Goal: Check status: Check status

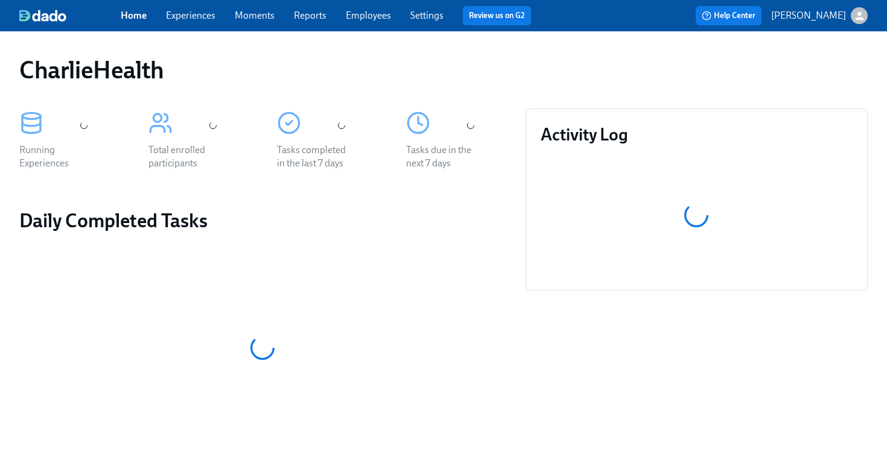
click at [363, 17] on link "Employees" at bounding box center [368, 15] width 45 height 11
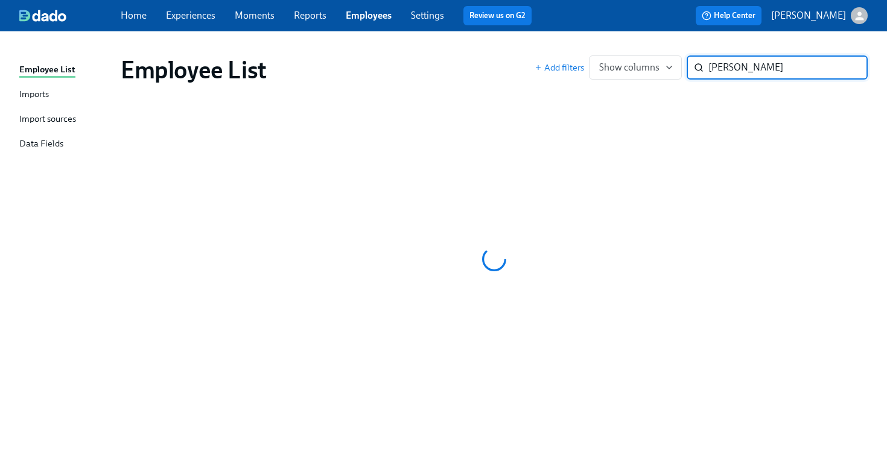
type input "faye"
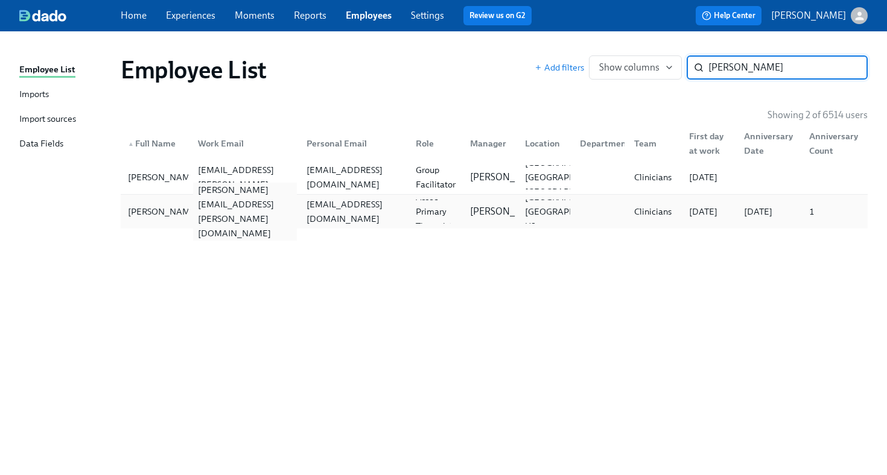
click at [243, 208] on div "faye.williams@charliehealth.com" at bounding box center [245, 212] width 104 height 58
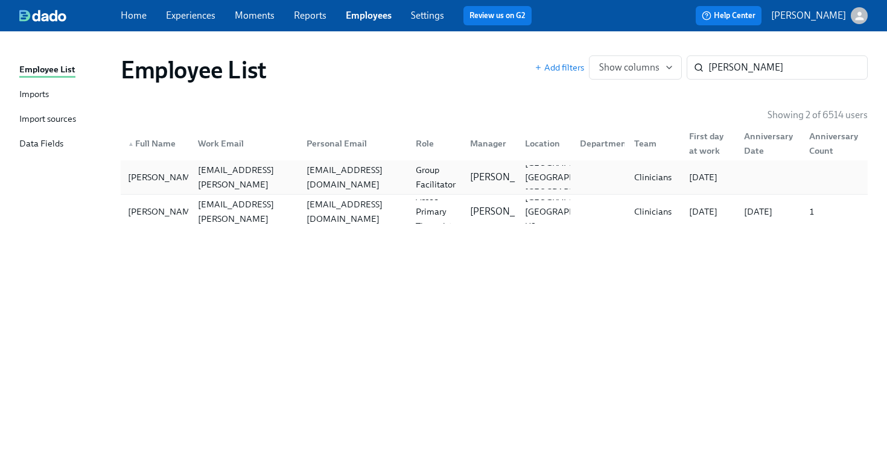
click at [314, 183] on div "faye_bland@yahoo.com" at bounding box center [354, 177] width 104 height 29
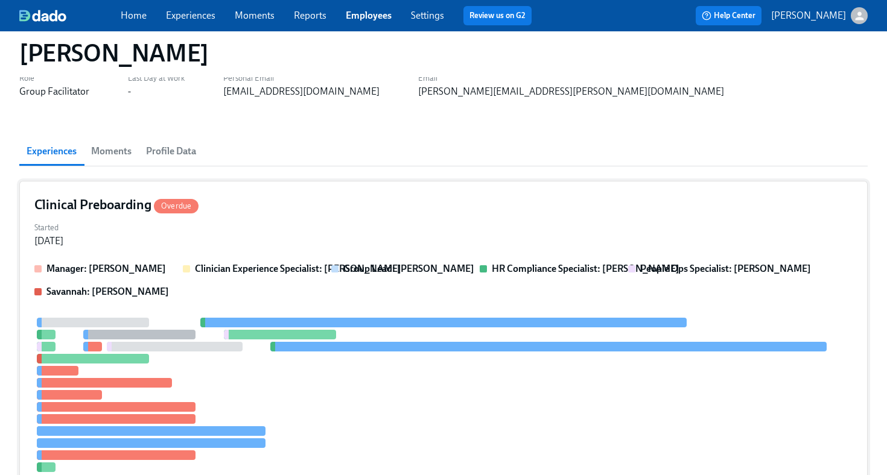
scroll to position [36, 0]
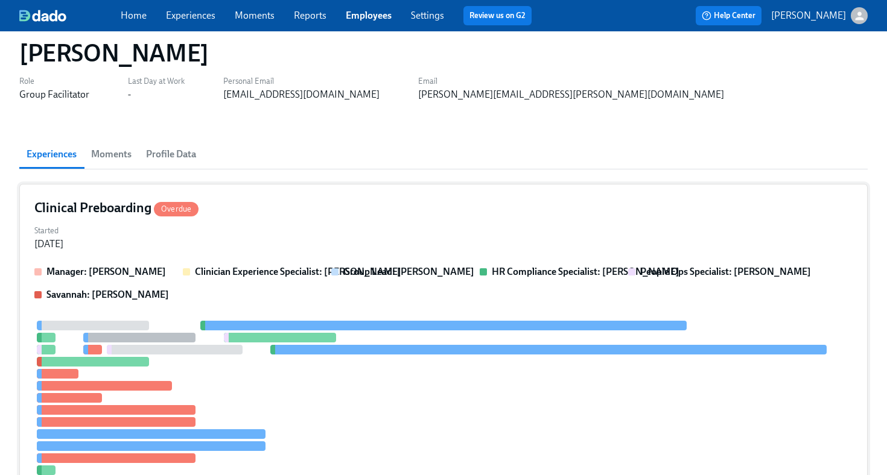
click at [440, 213] on div "Clinical Preboarding Overdue" at bounding box center [443, 208] width 818 height 18
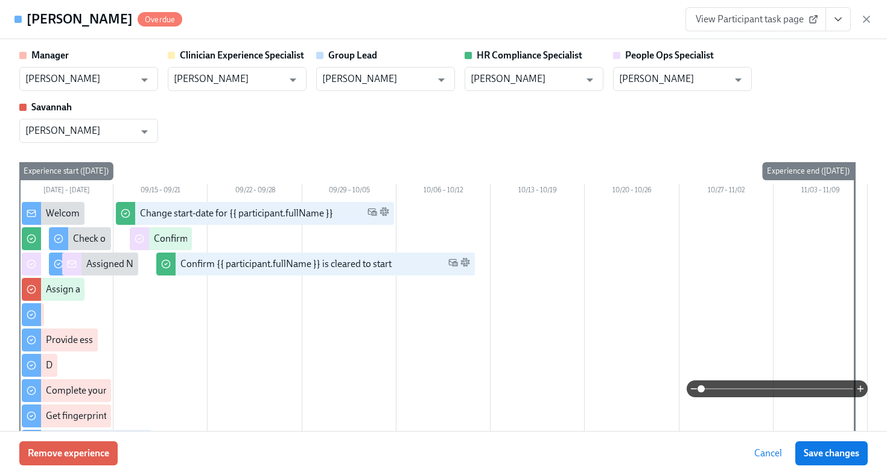
click at [765, 28] on link "View Participant task page" at bounding box center [755, 19] width 141 height 24
click at [838, 24] on icon "View task page" at bounding box center [838, 19] width 12 height 12
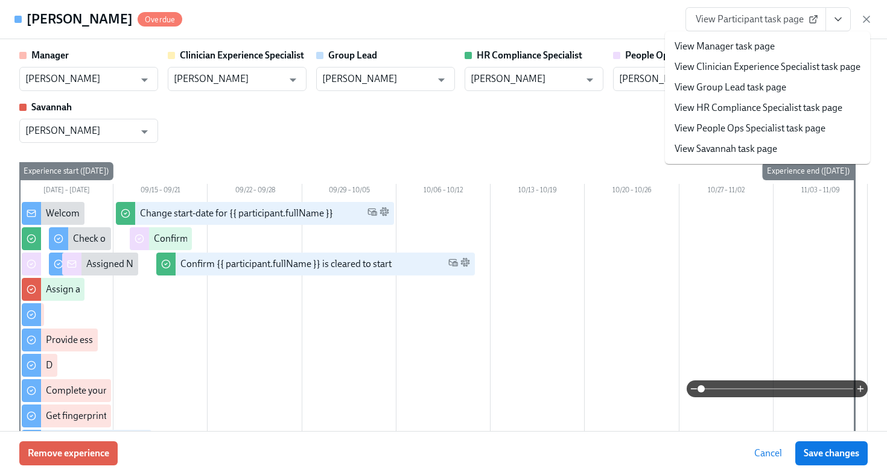
click at [665, 23] on div "Fayetta Bland Overdue View Participant task page View Manager task page View Cl…" at bounding box center [443, 19] width 887 height 39
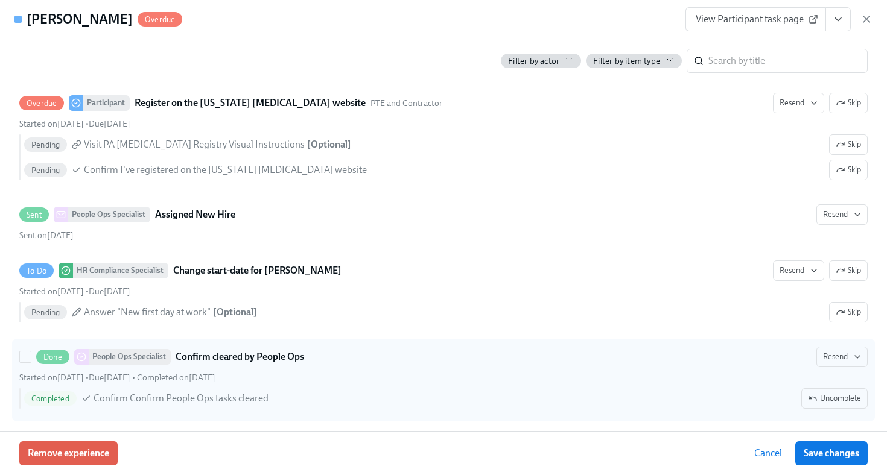
scroll to position [2371, 0]
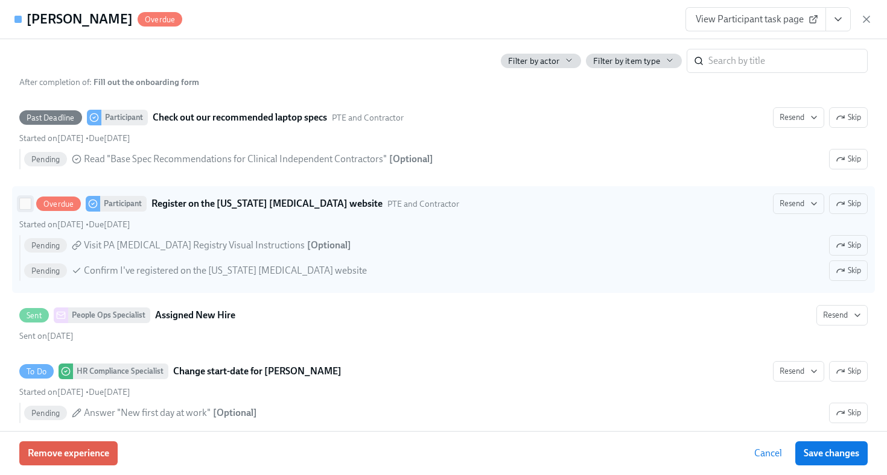
click at [22, 203] on input "Overdue Participant Register on the Pennsylvania Child Abuse website PTE and Co…" at bounding box center [25, 203] width 11 height 11
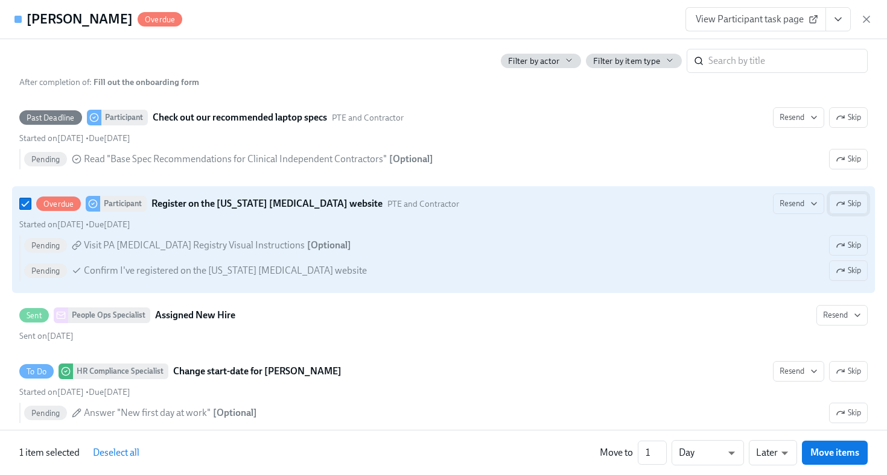
click at [845, 207] on span "Skip" at bounding box center [847, 204] width 25 height 12
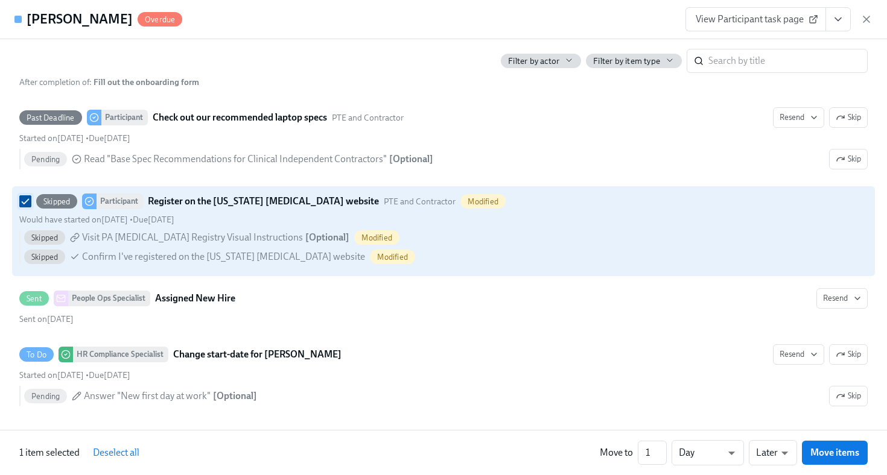
click at [22, 201] on input "Skipped Participant Register on the Pennsylvania Child Abuse website PTE and Co…" at bounding box center [25, 201] width 11 height 11
checkbox input "false"
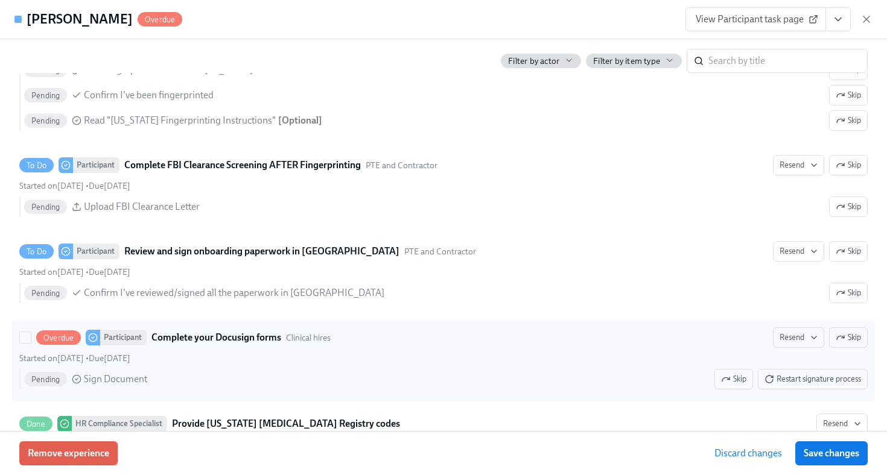
scroll to position [1852, 0]
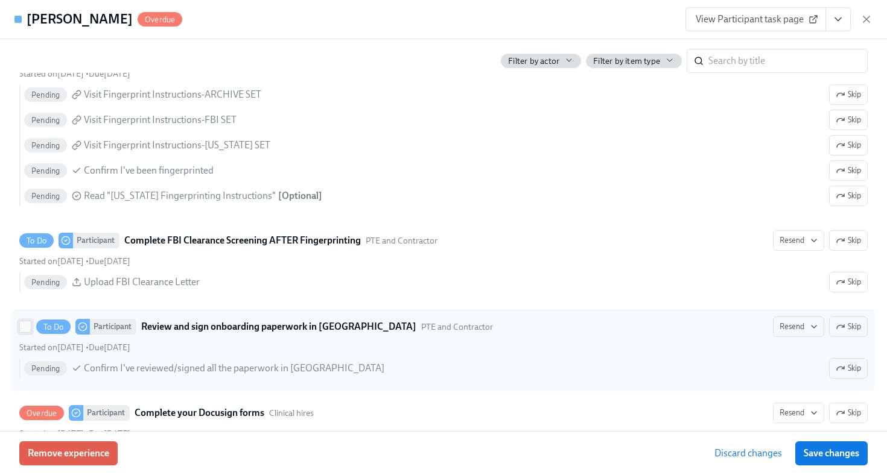
click at [24, 328] on input "To Do Participant Review and sign onboarding paperwork in UKG PTE and Contracto…" at bounding box center [25, 327] width 11 height 11
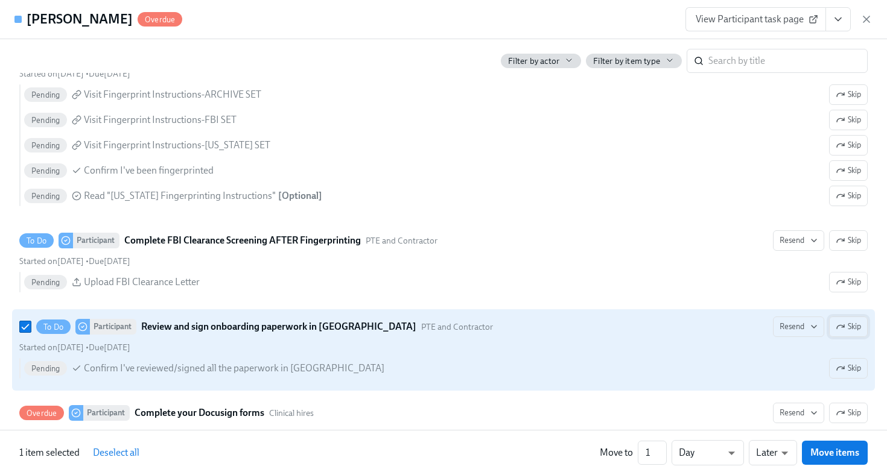
click at [847, 330] on span "Skip" at bounding box center [847, 327] width 25 height 12
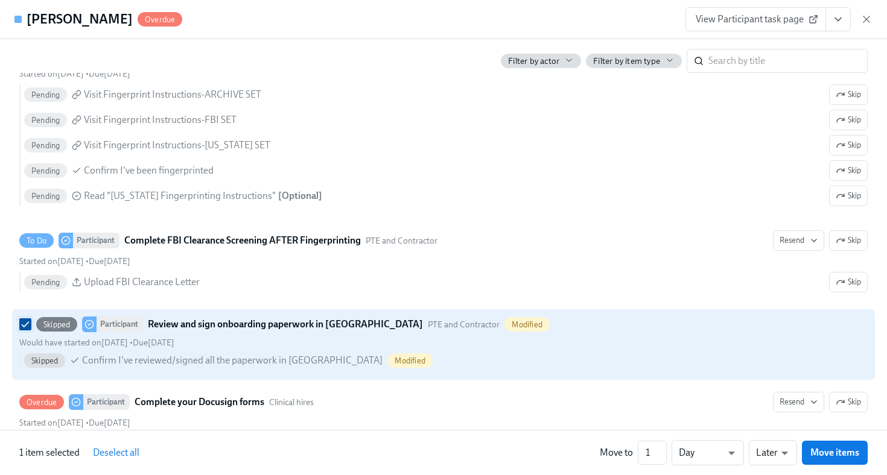
click at [24, 325] on input "Skipped Participant Review and sign onboarding paperwork in UKG PTE and Contrac…" at bounding box center [25, 324] width 11 height 11
checkbox input "false"
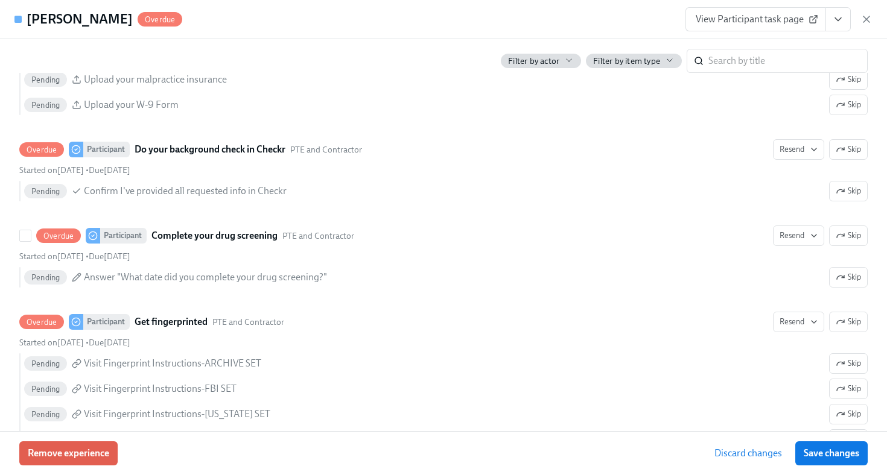
scroll to position [1571, 0]
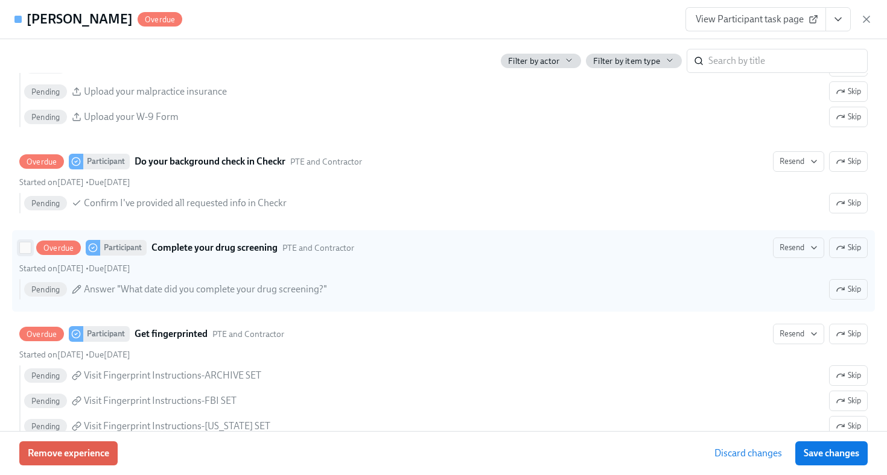
click at [28, 247] on input "Overdue Participant Complete your drug screening PTE and Contractor Resend Skip…" at bounding box center [25, 247] width 11 height 11
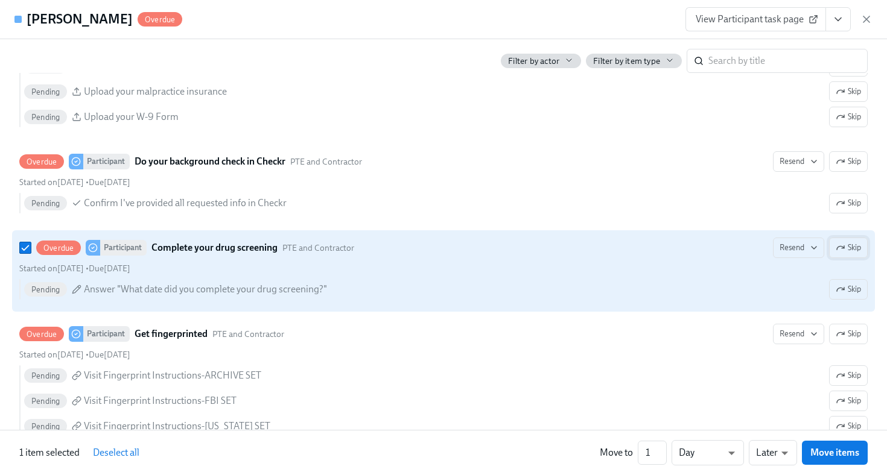
click at [849, 249] on span "Skip" at bounding box center [847, 248] width 25 height 12
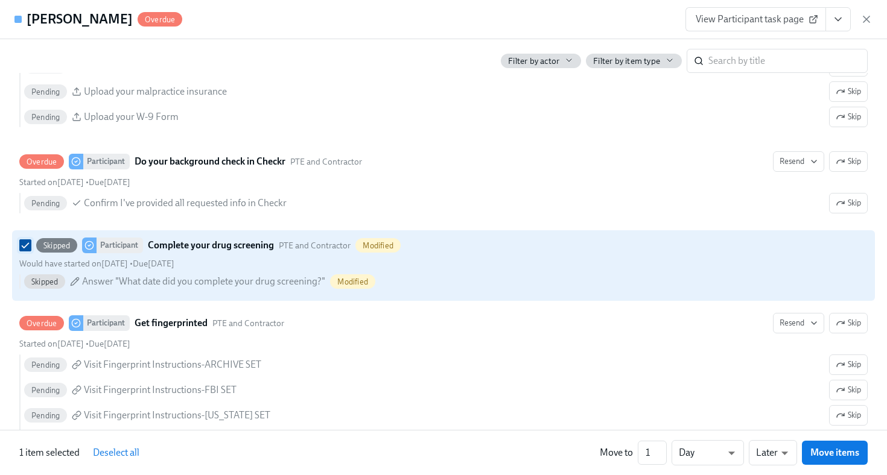
click at [25, 247] on input "Skipped Participant Complete your drug screening PTE and Contractor Modified Wo…" at bounding box center [25, 245] width 11 height 11
checkbox input "false"
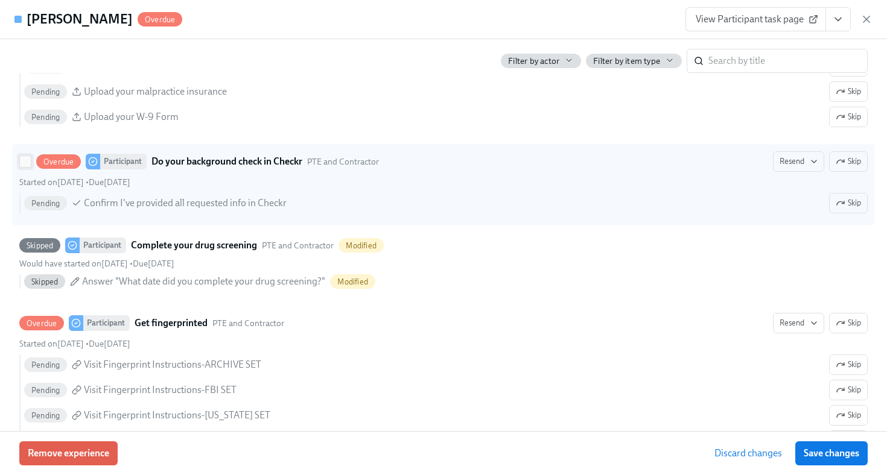
click at [22, 159] on input "Overdue Participant Do your background check in Checkr PTE and Contractor Resen…" at bounding box center [25, 161] width 11 height 11
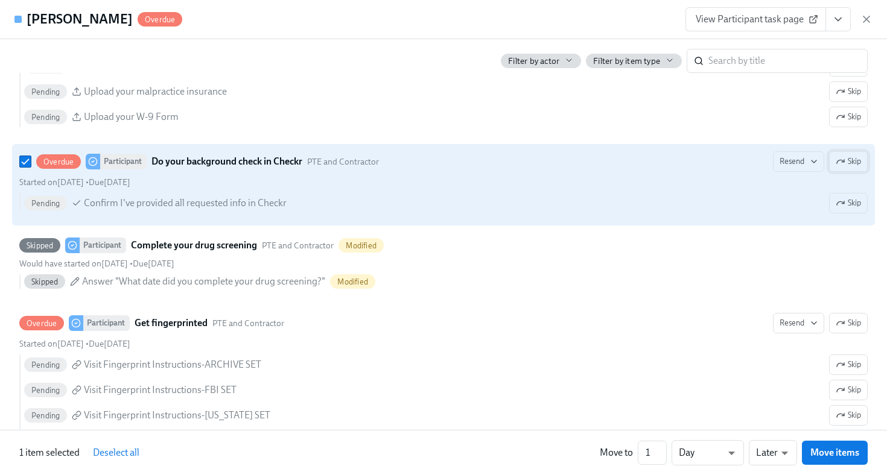
click at [847, 164] on span "Skip" at bounding box center [847, 162] width 25 height 12
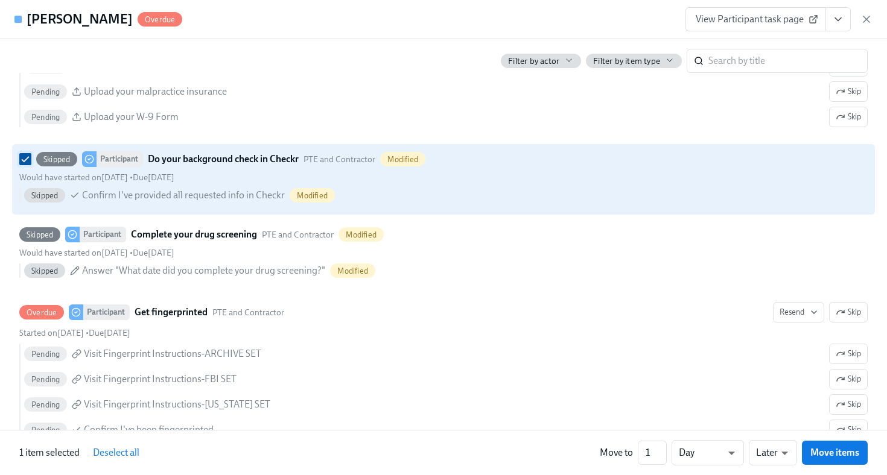
click at [25, 161] on input "Skipped Participant Do your background check in Checkr PTE and Contractor Modif…" at bounding box center [25, 159] width 11 height 11
checkbox input "false"
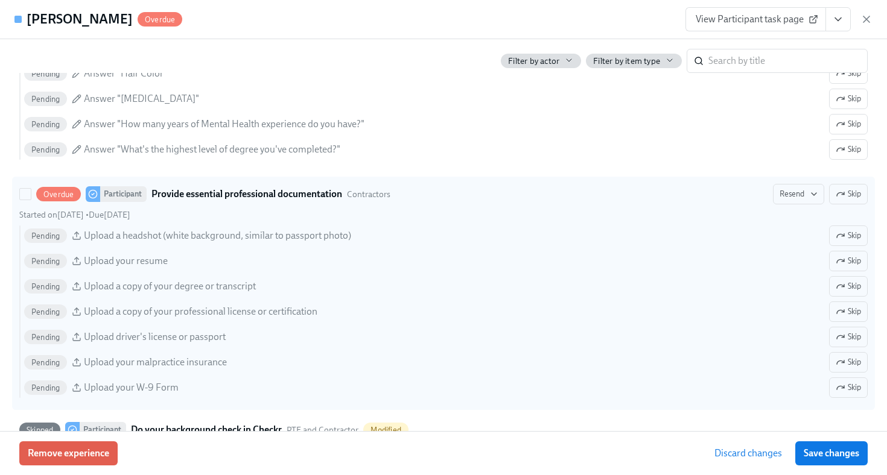
scroll to position [1287, 0]
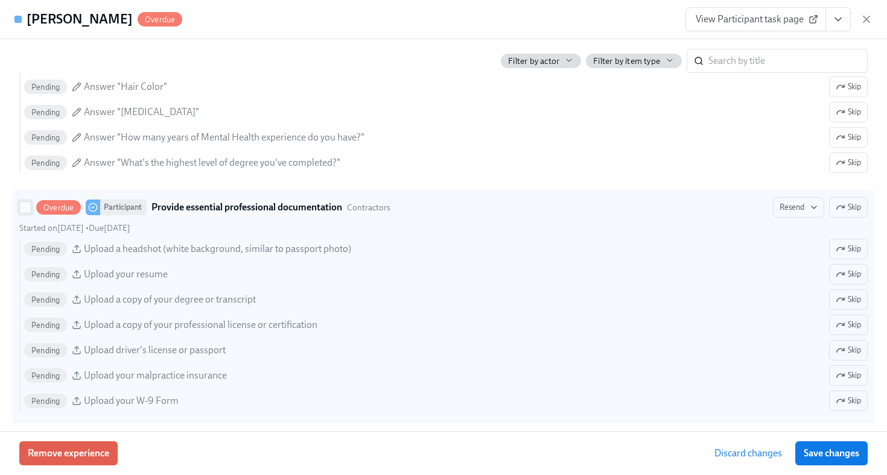
click at [25, 208] on input "Overdue Participant Provide essential professional documentation Contractors Re…" at bounding box center [25, 207] width 11 height 11
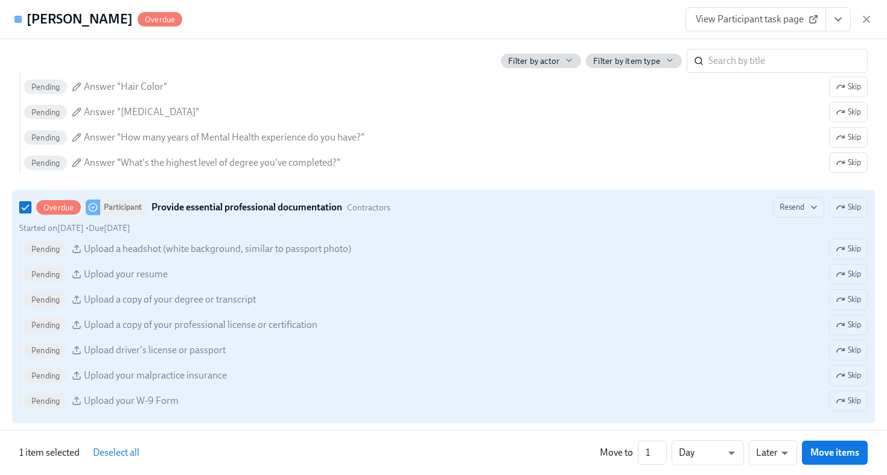
click at [855, 211] on span "Skip" at bounding box center [847, 207] width 25 height 12
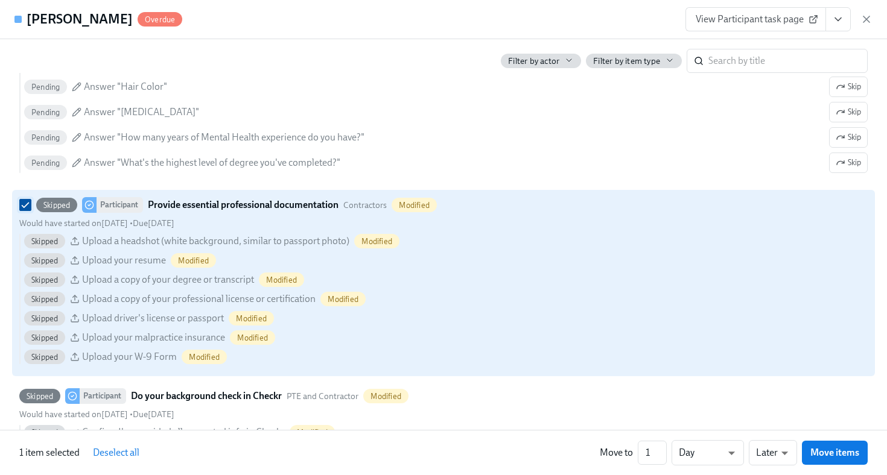
click at [28, 209] on input "Skipped Participant Provide essential professional documentation Contractors Mo…" at bounding box center [25, 205] width 11 height 11
checkbox input "false"
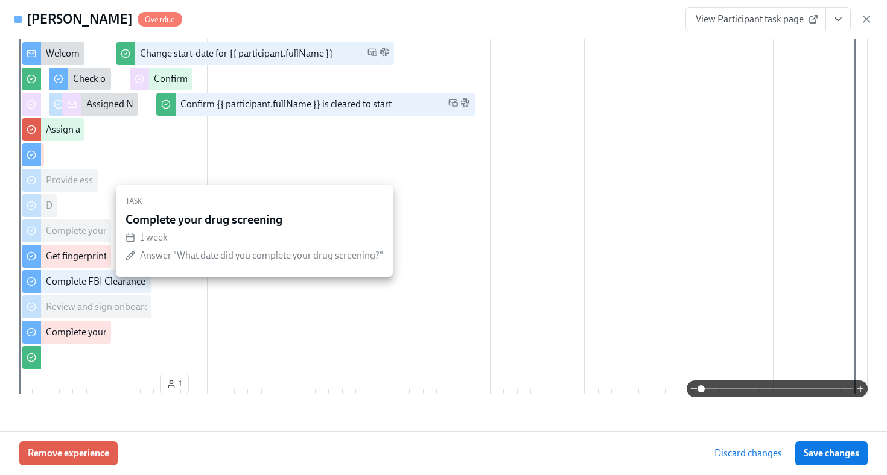
scroll to position [90, 0]
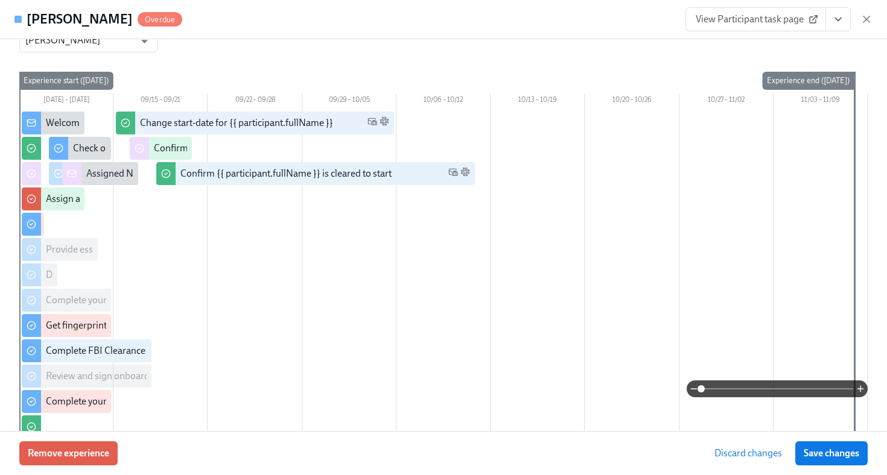
click at [714, 16] on span "View Participant task page" at bounding box center [755, 19] width 120 height 12
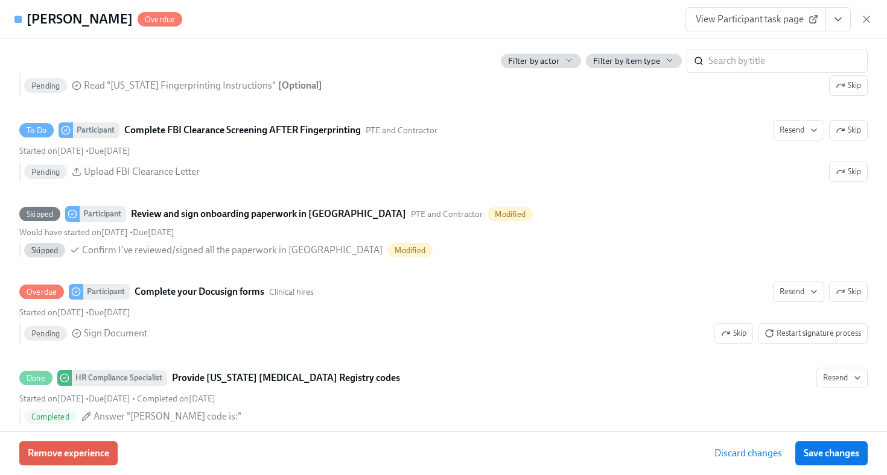
scroll to position [1927, 0]
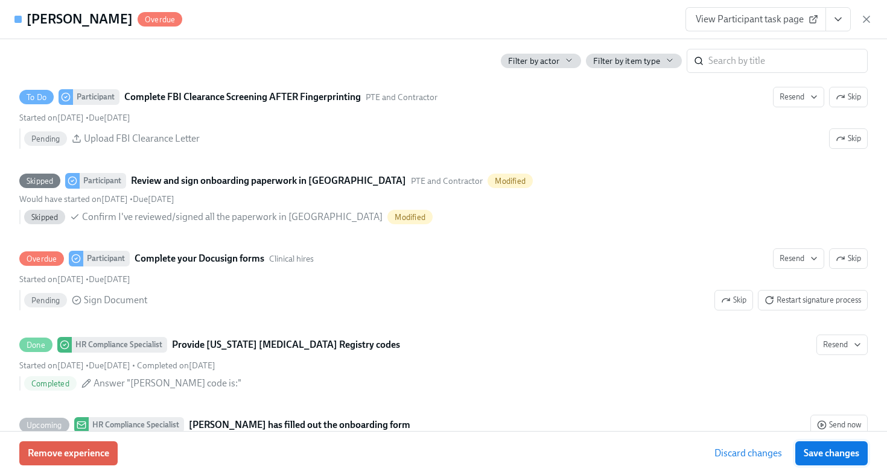
click at [837, 456] on span "Save changes" at bounding box center [830, 454] width 55 height 12
click at [726, 21] on span "View Participant task page" at bounding box center [755, 19] width 120 height 12
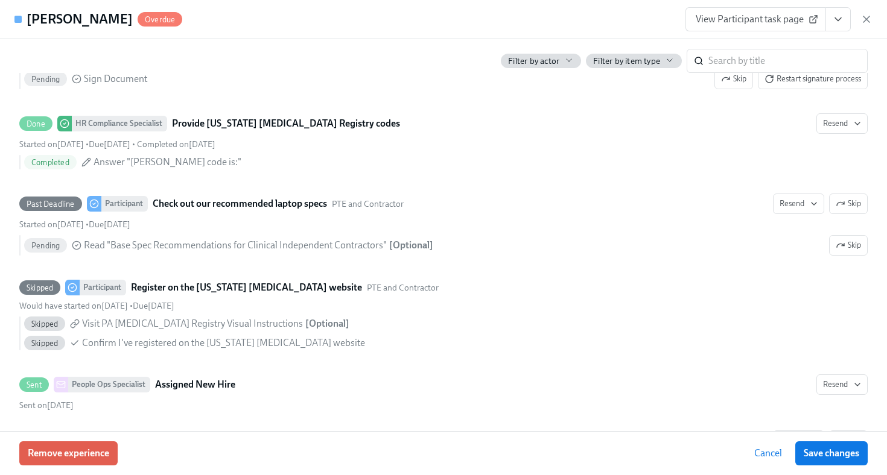
scroll to position [1919, 0]
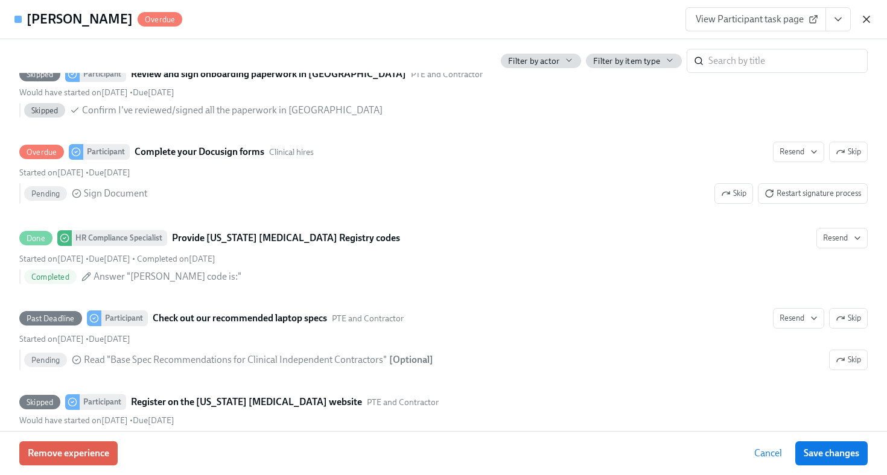
click at [861, 21] on icon "button" at bounding box center [866, 19] width 12 height 12
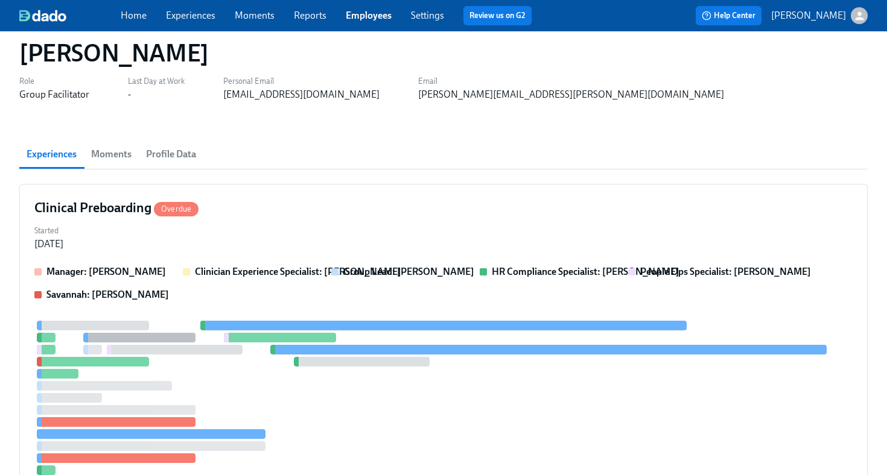
click at [385, 13] on link "Employees" at bounding box center [369, 15] width 46 height 11
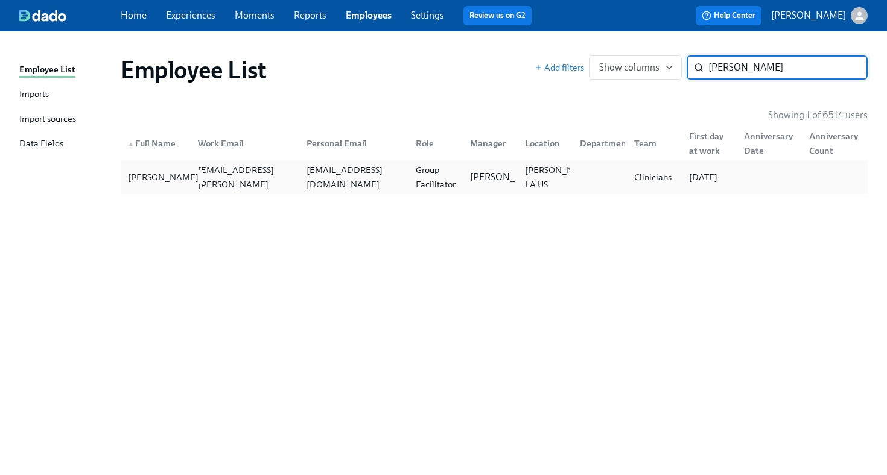
type input "emma philli"
click at [179, 176] on div "Emma Phillips" at bounding box center [163, 177] width 80 height 14
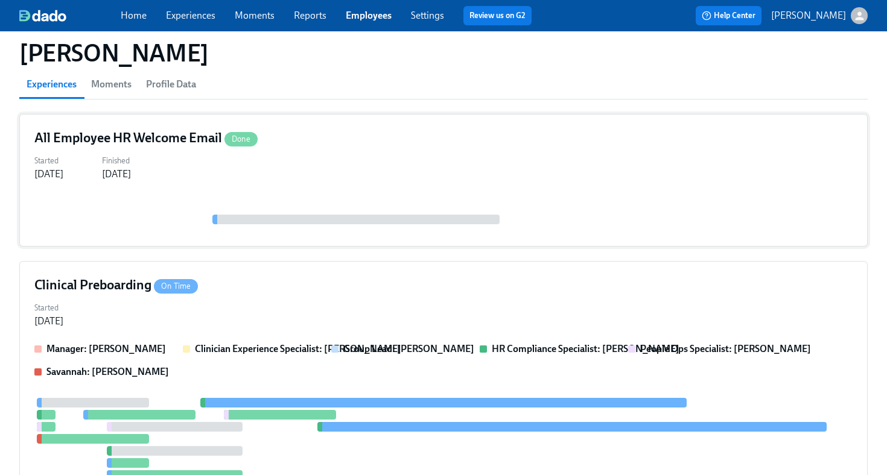
scroll to position [335, 0]
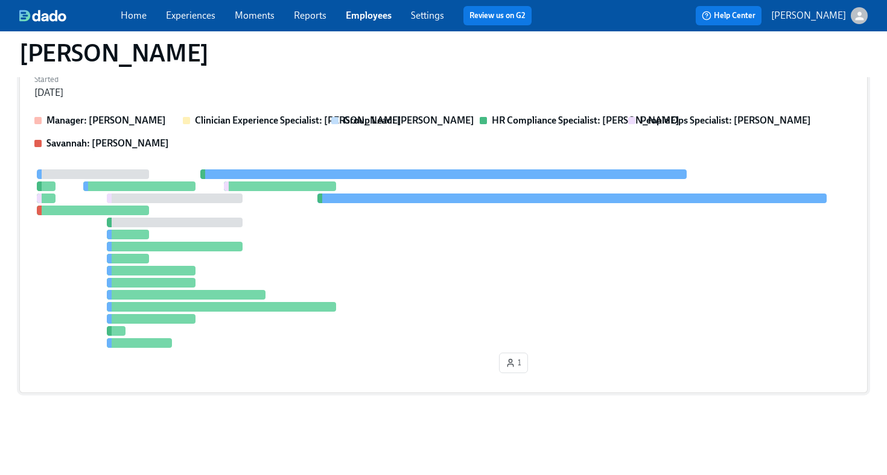
click at [462, 293] on div at bounding box center [443, 259] width 818 height 179
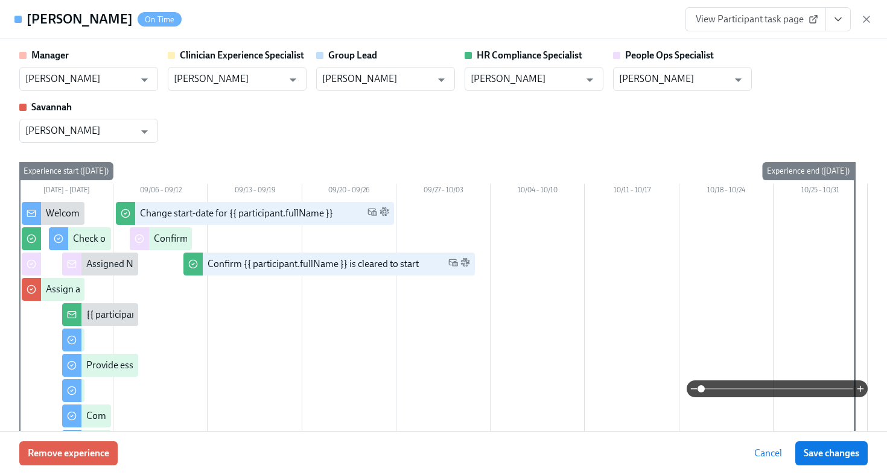
click at [838, 21] on icon "View task page" at bounding box center [838, 19] width 6 height 3
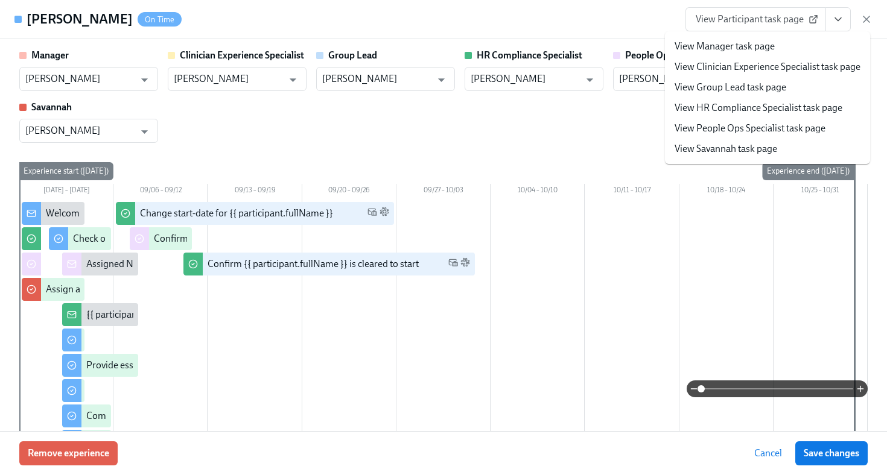
click at [792, 111] on link "View HR Compliance Specialist task page" at bounding box center [758, 107] width 168 height 13
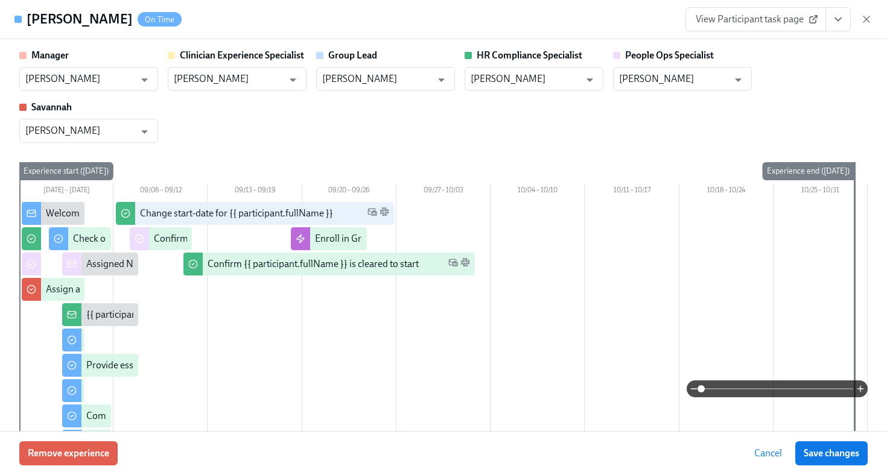
scroll to position [580, 0]
click at [864, 19] on icon "button" at bounding box center [866, 19] width 12 height 12
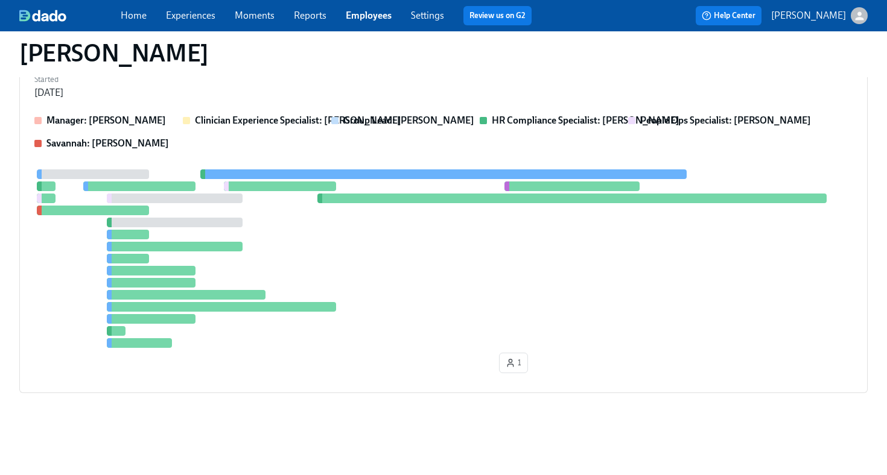
click at [378, 17] on link "Employees" at bounding box center [369, 15] width 46 height 11
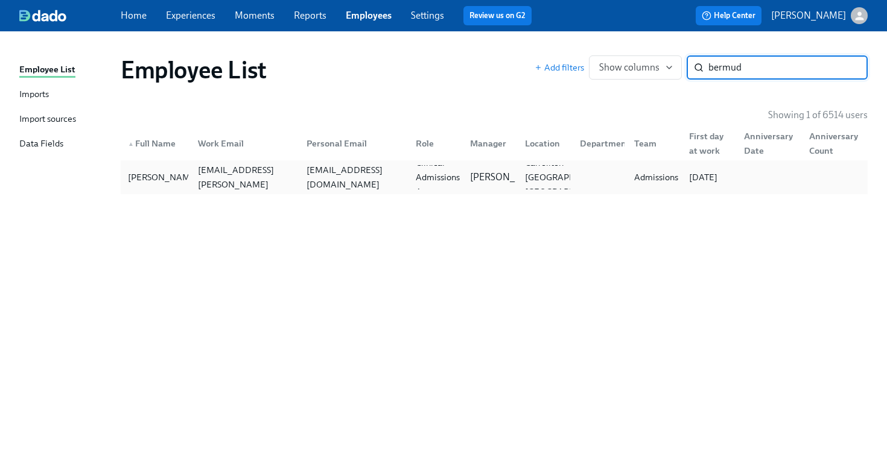
type input "bermud"
click at [316, 180] on div "marilb6713@gmail.com" at bounding box center [354, 177] width 104 height 29
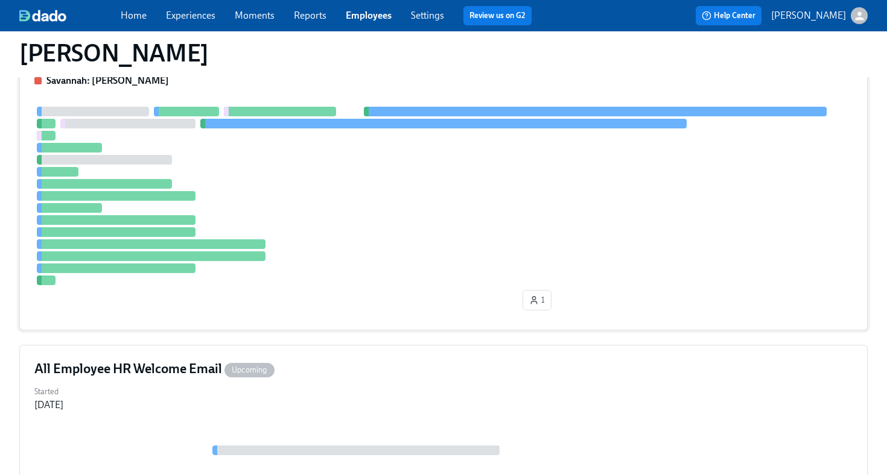
scroll to position [322, 0]
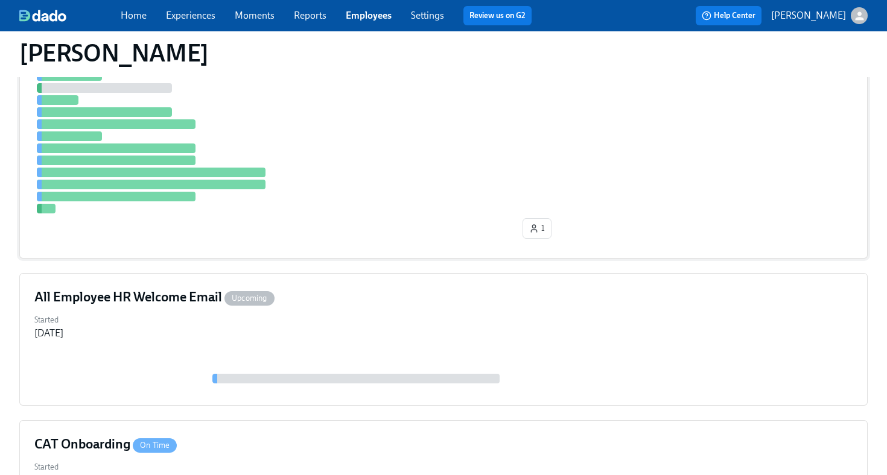
click at [381, 218] on div "1" at bounding box center [443, 139] width 818 height 209
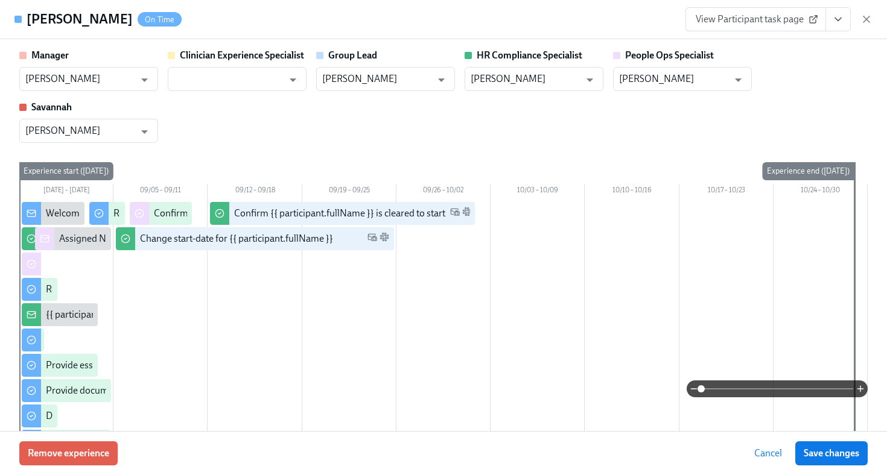
click at [838, 24] on icon "View task page" at bounding box center [838, 19] width 12 height 12
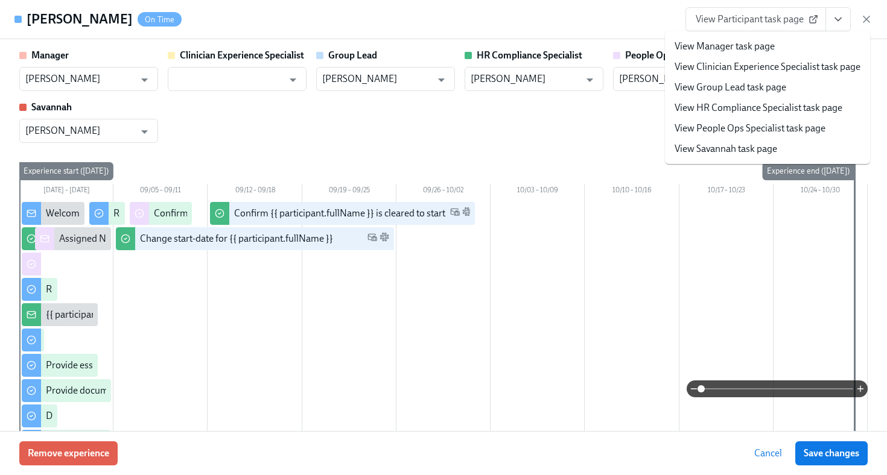
click at [800, 112] on link "View HR Compliance Specialist task page" at bounding box center [758, 107] width 168 height 13
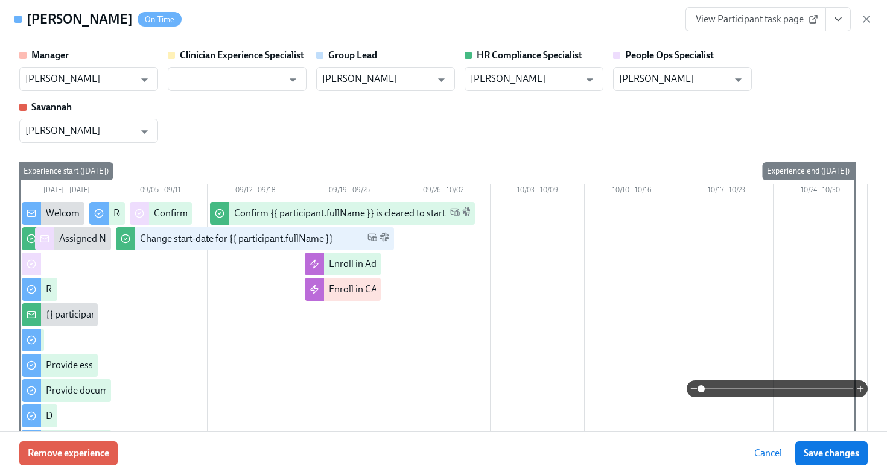
scroll to position [590, 0]
click at [867, 27] on div "View Participant task page" at bounding box center [778, 19] width 187 height 24
click at [867, 24] on icon "button" at bounding box center [866, 19] width 12 height 12
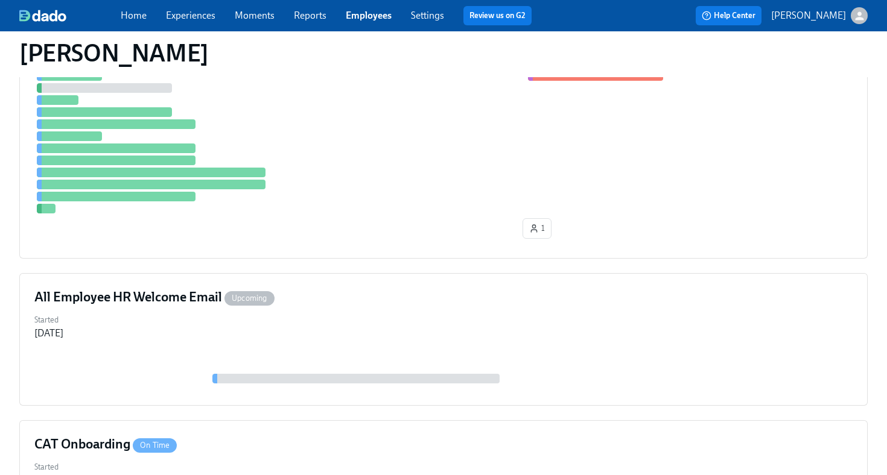
click at [370, 20] on link "Employees" at bounding box center [369, 15] width 46 height 11
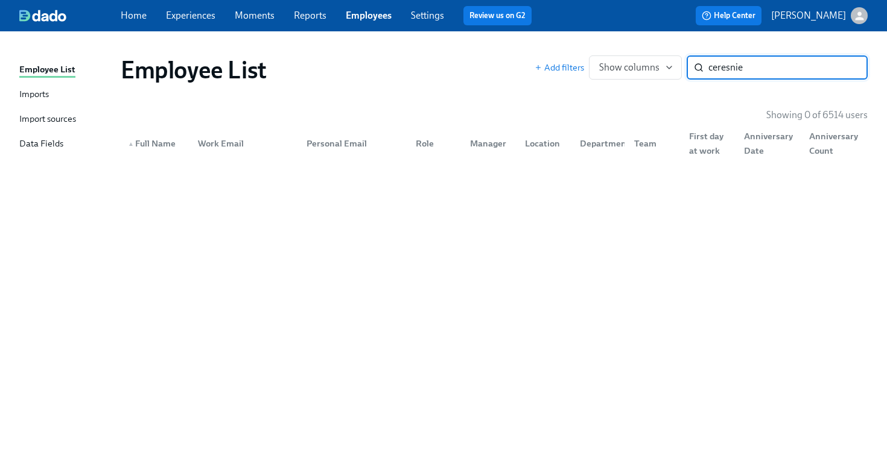
type input "ceresnie"
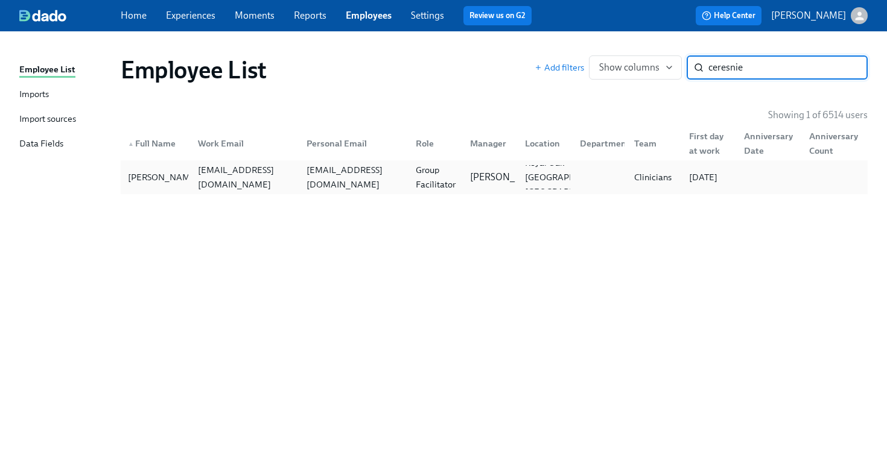
click at [221, 184] on div "jordan.ceresnie@charliehealth.com" at bounding box center [245, 177] width 104 height 29
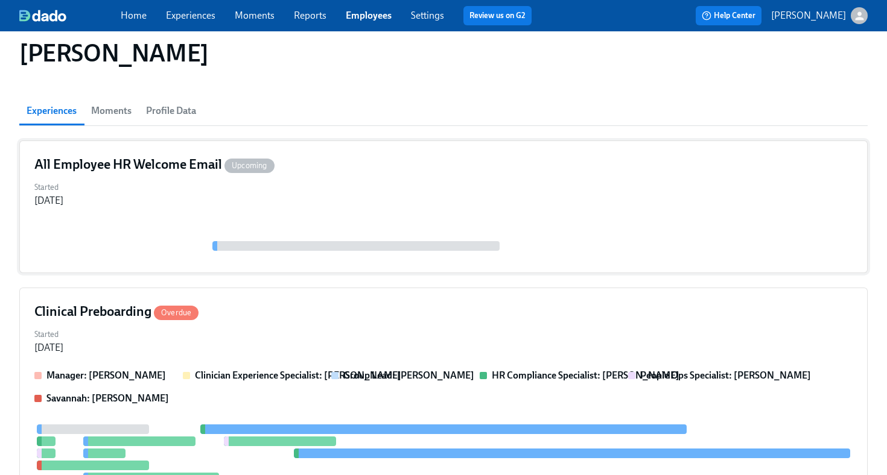
scroll to position [206, 0]
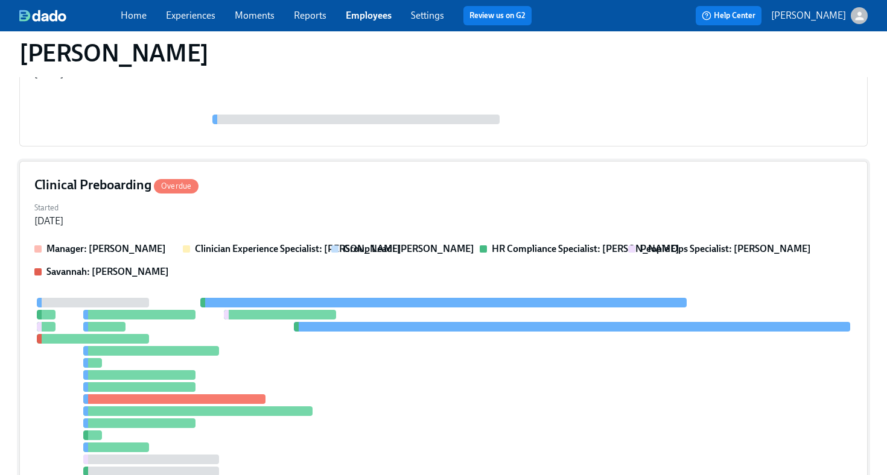
click at [361, 211] on div "Started Aug 31, 2025" at bounding box center [443, 213] width 818 height 29
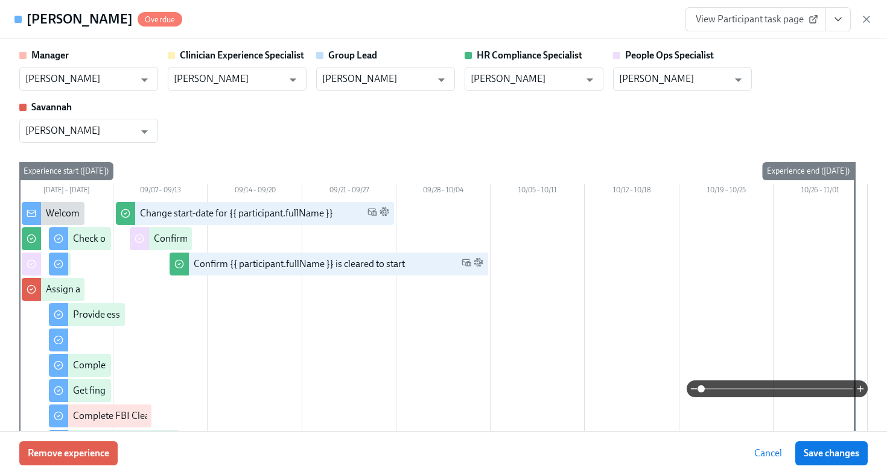
click at [752, 14] on span "View Participant task page" at bounding box center [755, 19] width 120 height 12
click at [832, 23] on icon "View task page" at bounding box center [838, 19] width 12 height 12
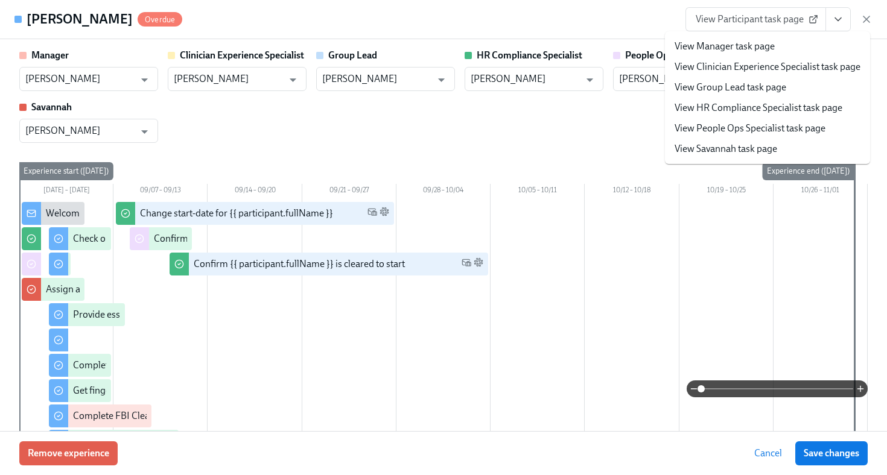
click at [784, 105] on link "View HR Compliance Specialist task page" at bounding box center [758, 107] width 168 height 13
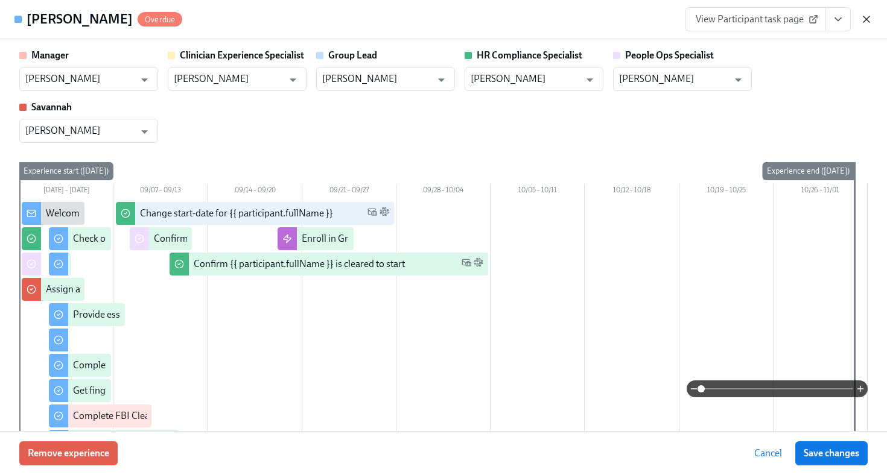
click at [864, 15] on icon "button" at bounding box center [866, 19] width 12 height 12
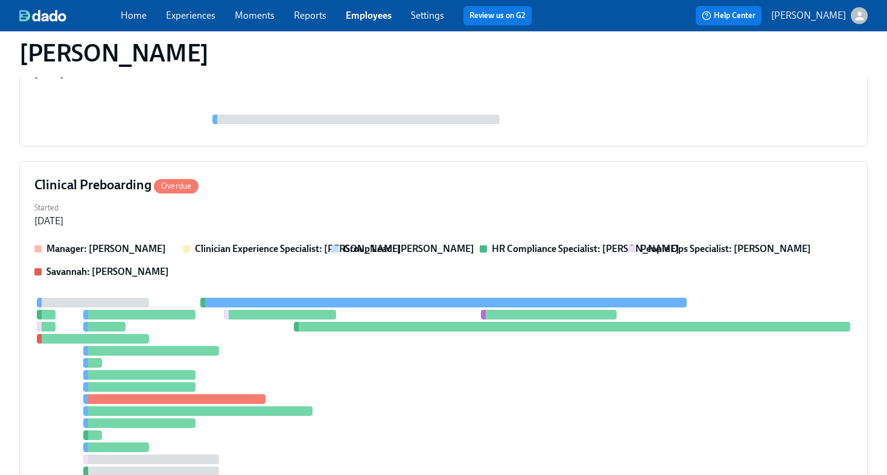
click at [373, 16] on link "Employees" at bounding box center [369, 15] width 46 height 11
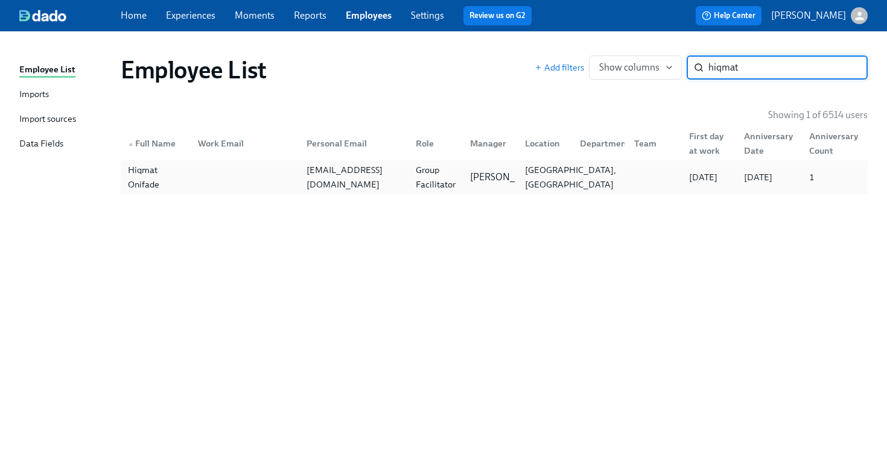
type input "hiqmat"
click at [568, 177] on div "Irving, TX" at bounding box center [542, 177] width 55 height 24
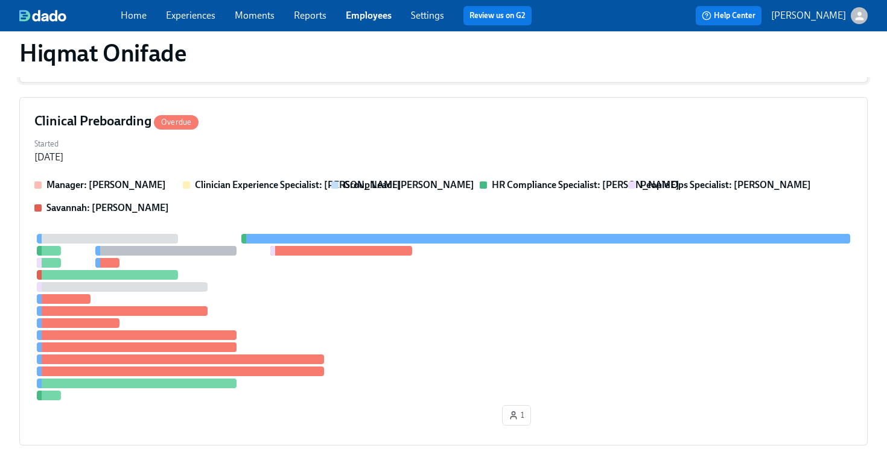
scroll to position [346, 0]
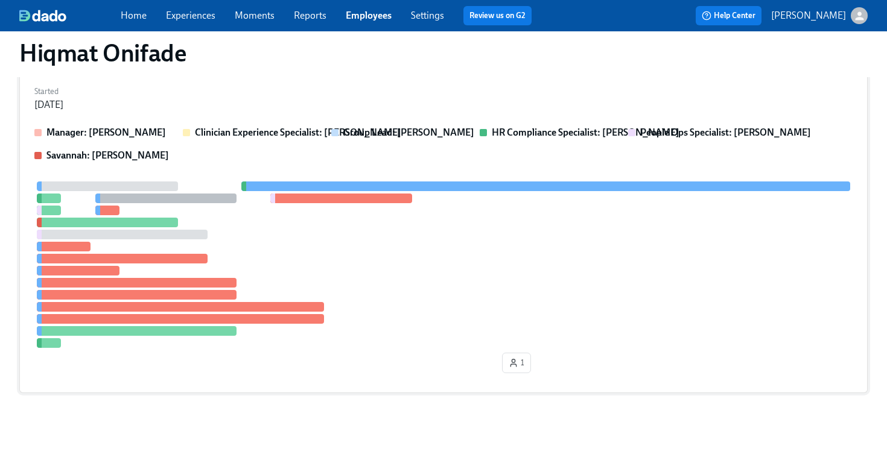
click at [603, 282] on div at bounding box center [443, 265] width 818 height 166
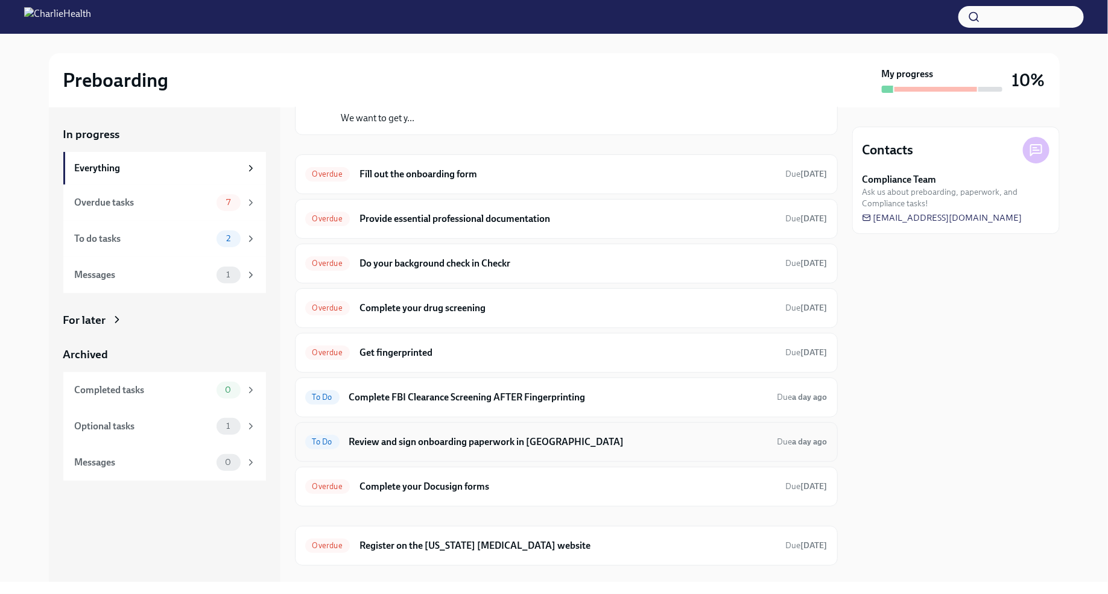
scroll to position [91, 0]
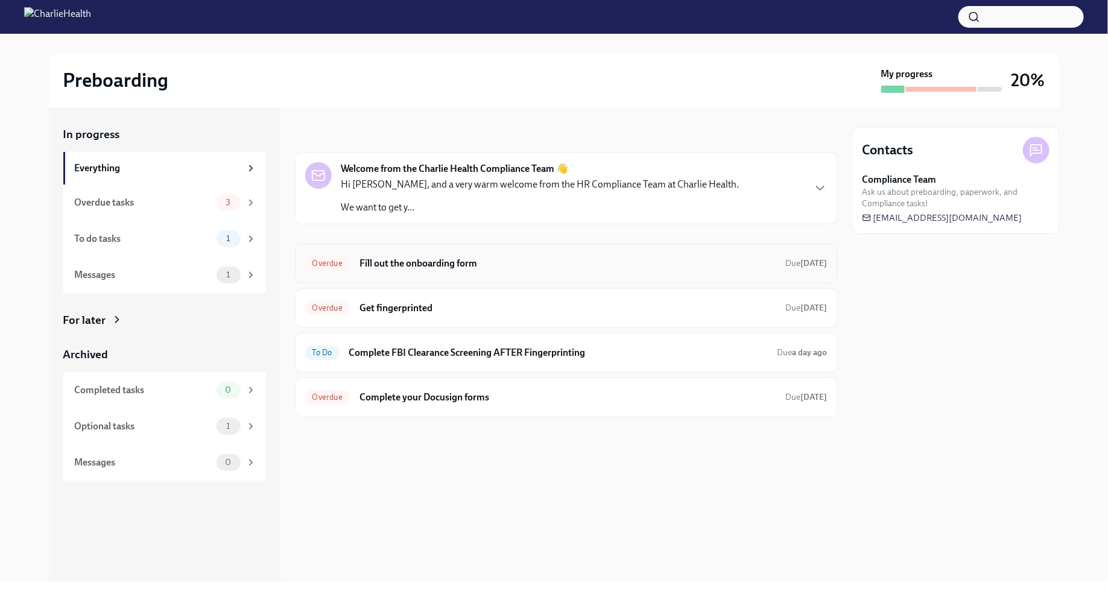
click at [545, 265] on h6 "Fill out the onboarding form" at bounding box center [568, 263] width 417 height 13
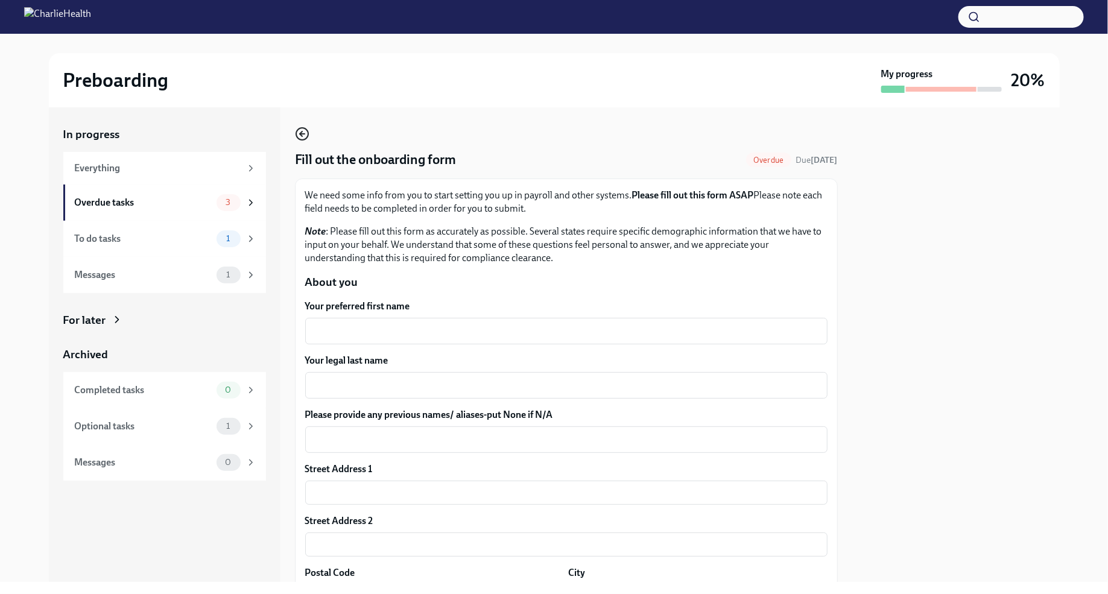
click at [302, 134] on icon "button" at bounding box center [302, 134] width 5 height 0
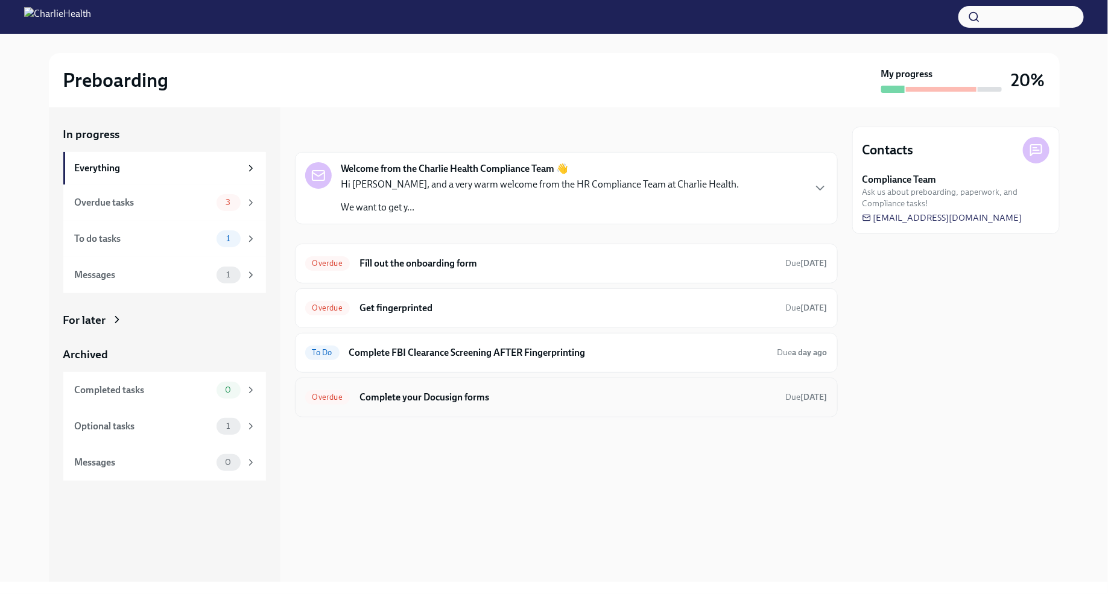
click at [477, 395] on h6 "Complete your Docusign forms" at bounding box center [568, 397] width 417 height 13
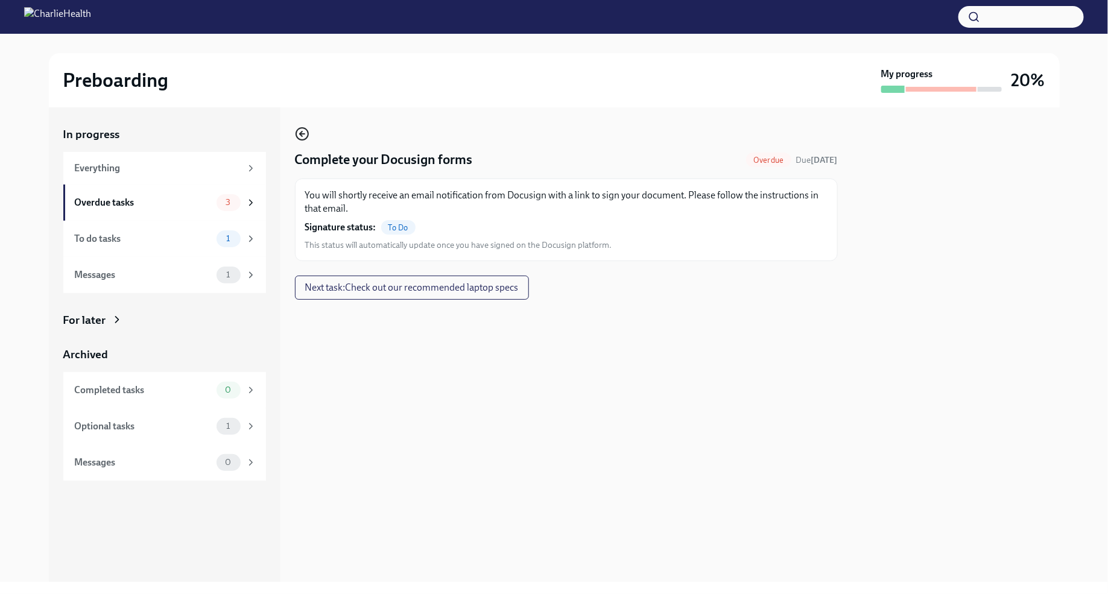
click at [303, 131] on icon "button" at bounding box center [302, 134] width 14 height 14
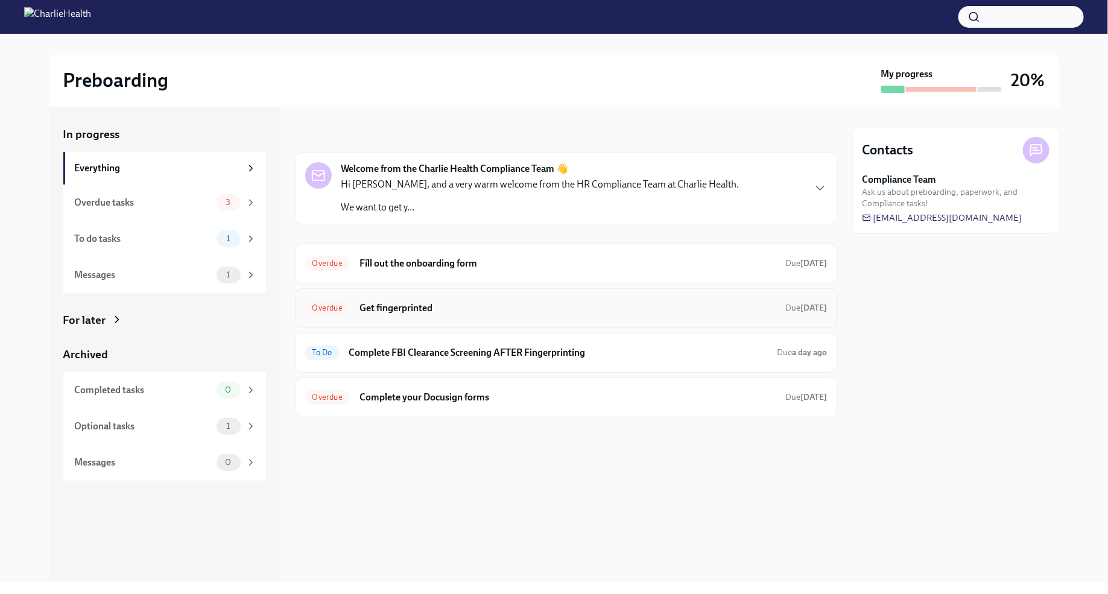
click at [428, 310] on h6 "Get fingerprinted" at bounding box center [568, 308] width 417 height 13
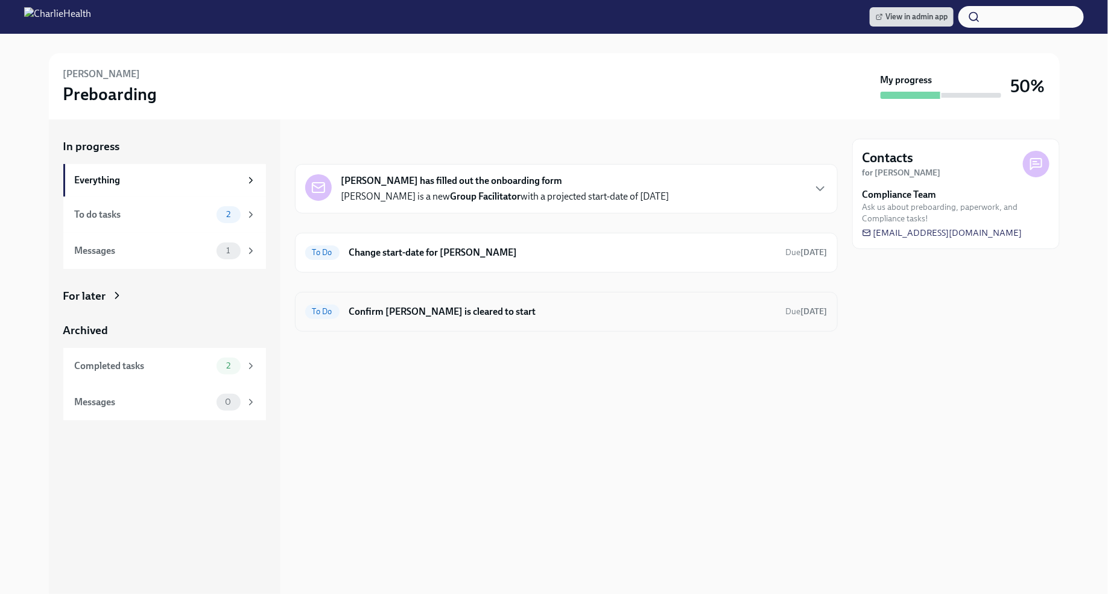
click at [723, 314] on h6 "Confirm [PERSON_NAME] is cleared to start" at bounding box center [562, 311] width 427 height 13
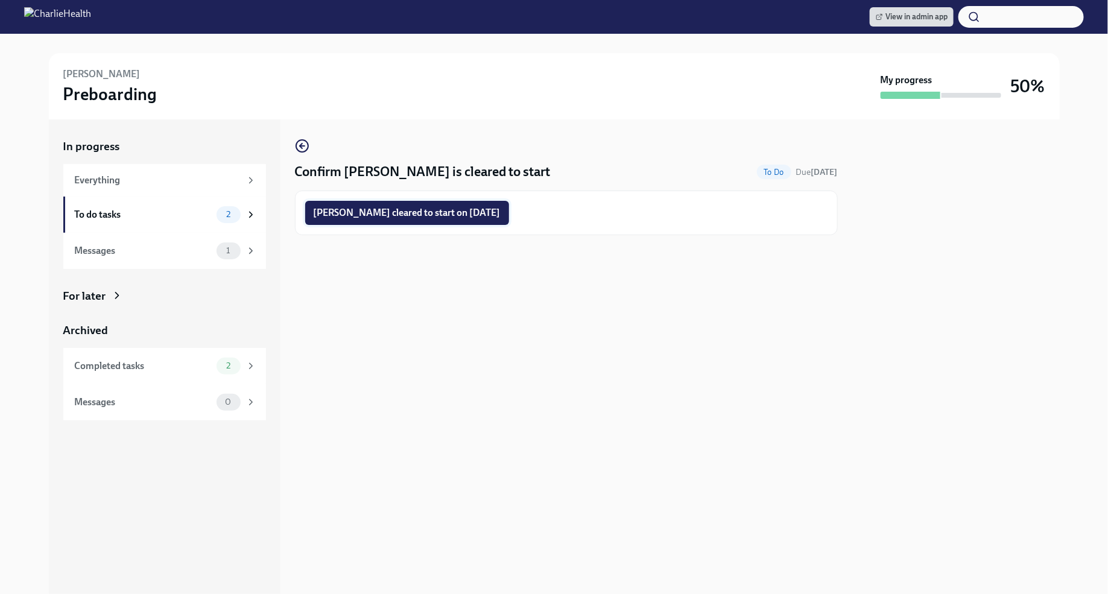
click at [495, 218] on span "[PERSON_NAME] cleared to start on [DATE]" at bounding box center [407, 213] width 187 height 12
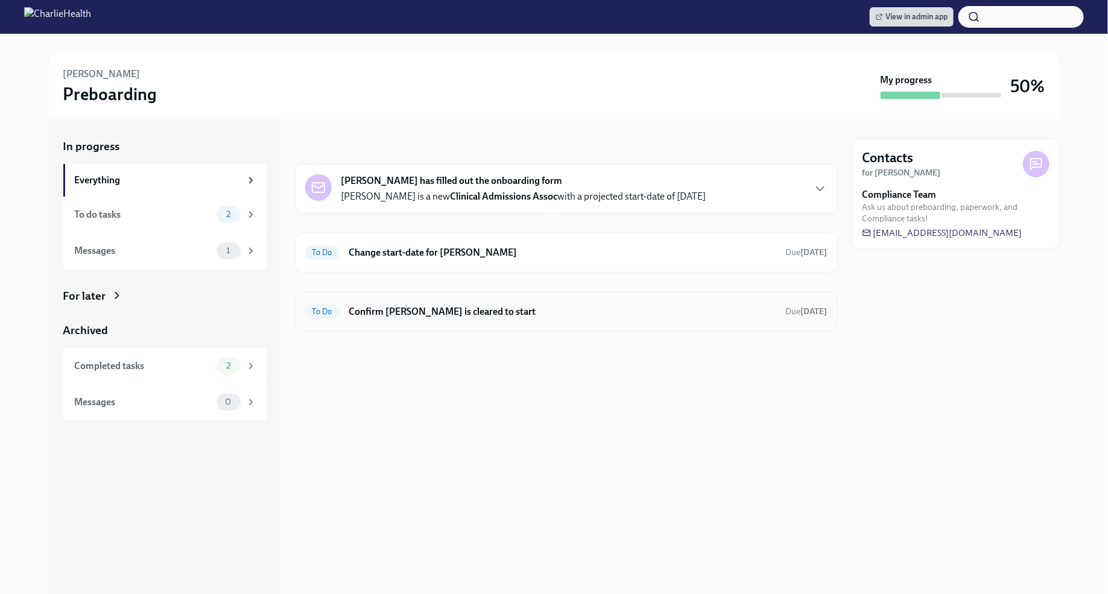
click at [607, 313] on h6 "Confirm [PERSON_NAME] is cleared to start" at bounding box center [562, 311] width 427 height 13
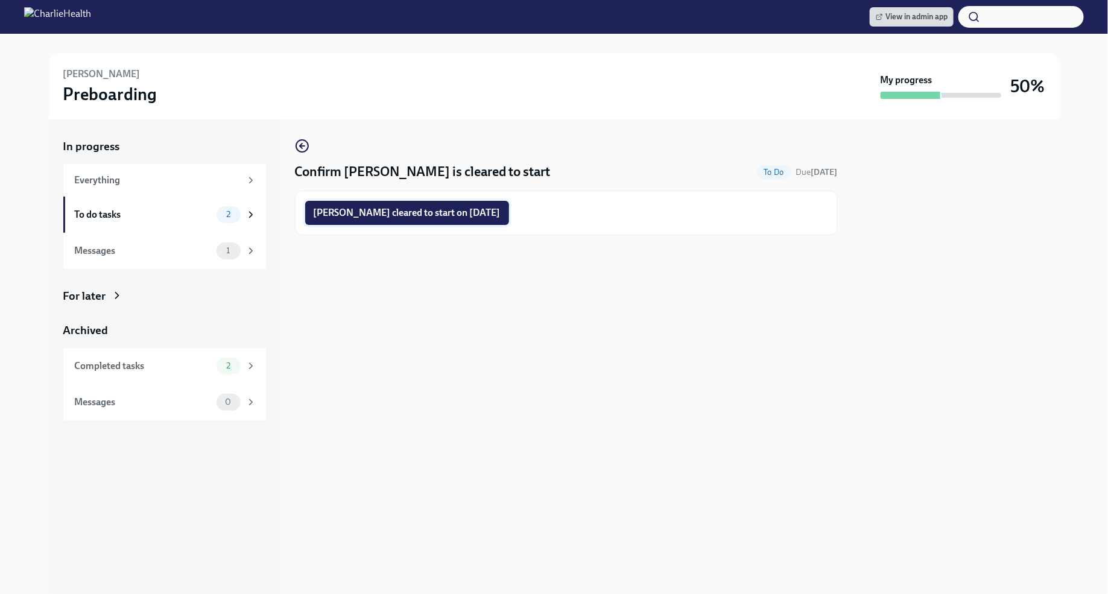
click at [484, 217] on span "[PERSON_NAME] cleared to start on [DATE]" at bounding box center [407, 213] width 187 height 12
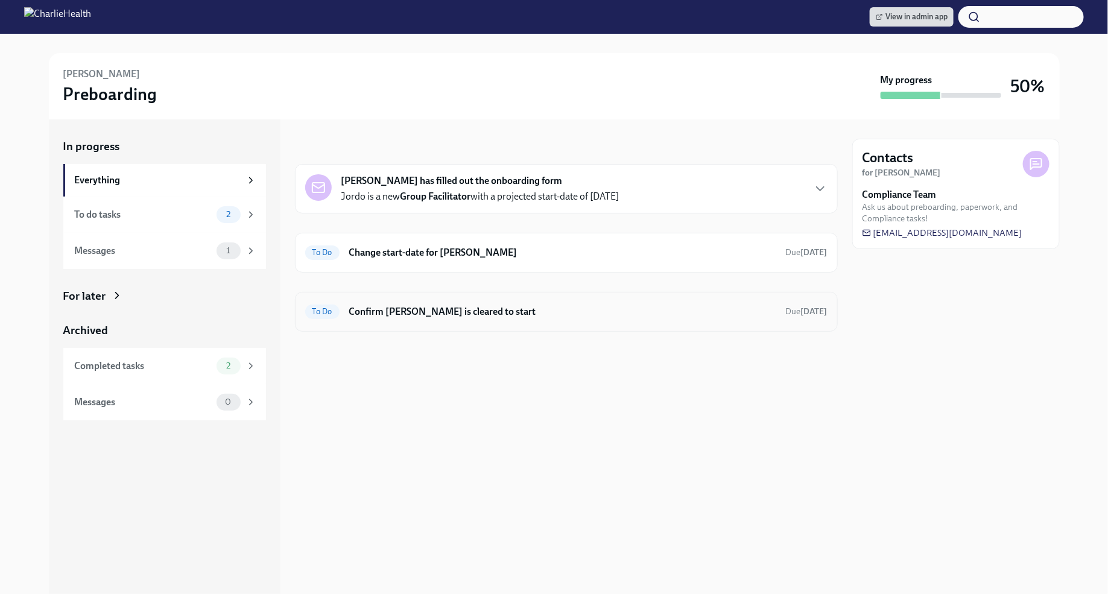
click at [728, 306] on h6 "Confirm [PERSON_NAME] is cleared to start" at bounding box center [562, 311] width 427 height 13
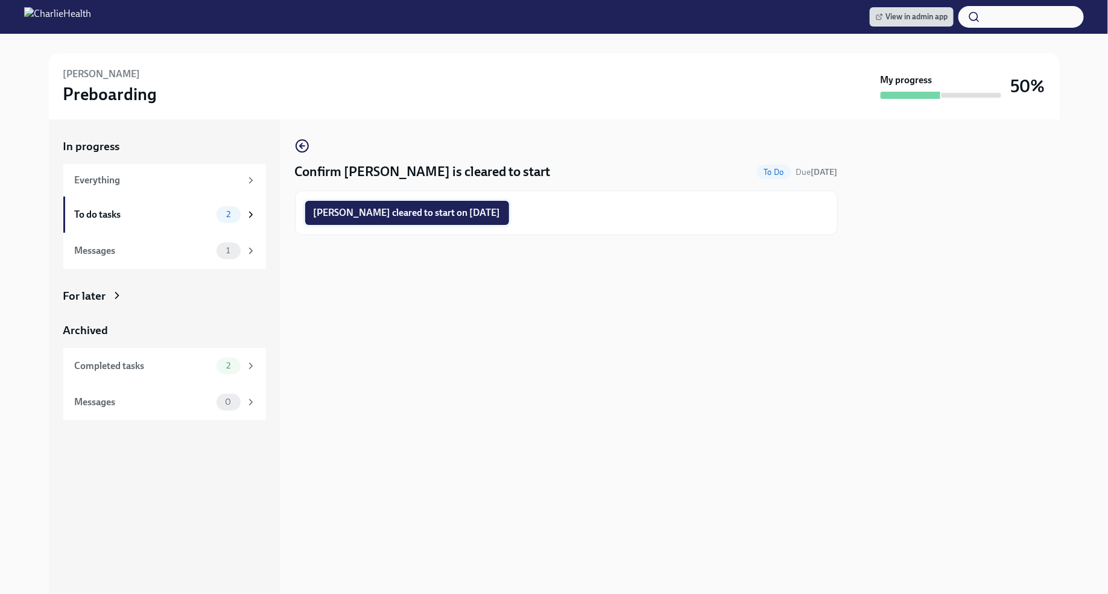
click at [489, 212] on span "[PERSON_NAME] cleared to start on [DATE]" at bounding box center [407, 213] width 187 height 12
